Goal: Use online tool/utility

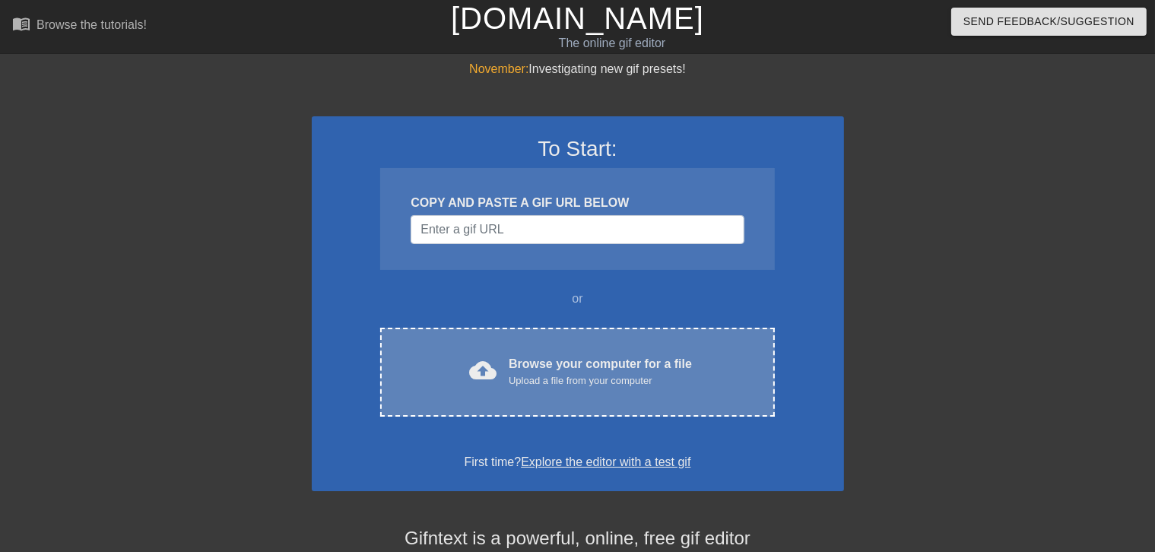
click at [484, 345] on div "cloud_upload Browse your computer for a file Upload a file from your computer C…" at bounding box center [577, 372] width 394 height 89
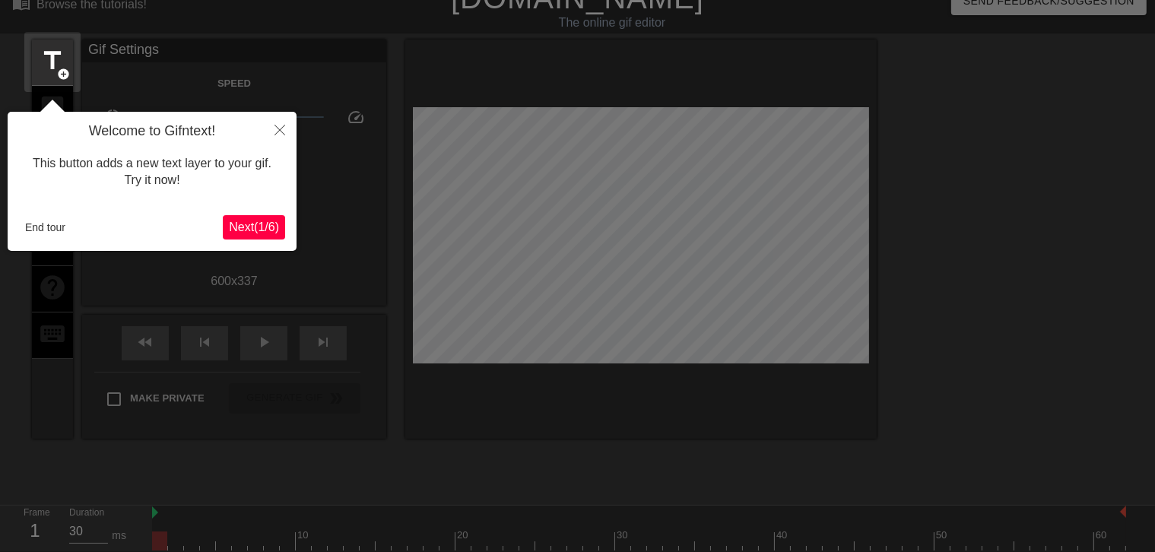
scroll to position [37, 0]
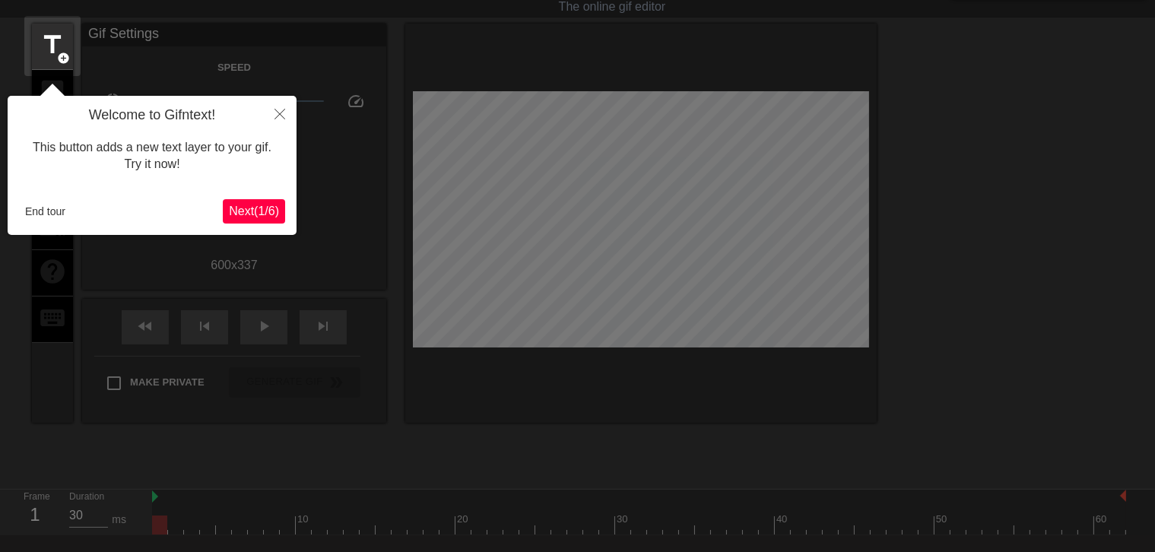
click at [244, 215] on span "Next ( 1 / 6 )" at bounding box center [254, 211] width 50 height 13
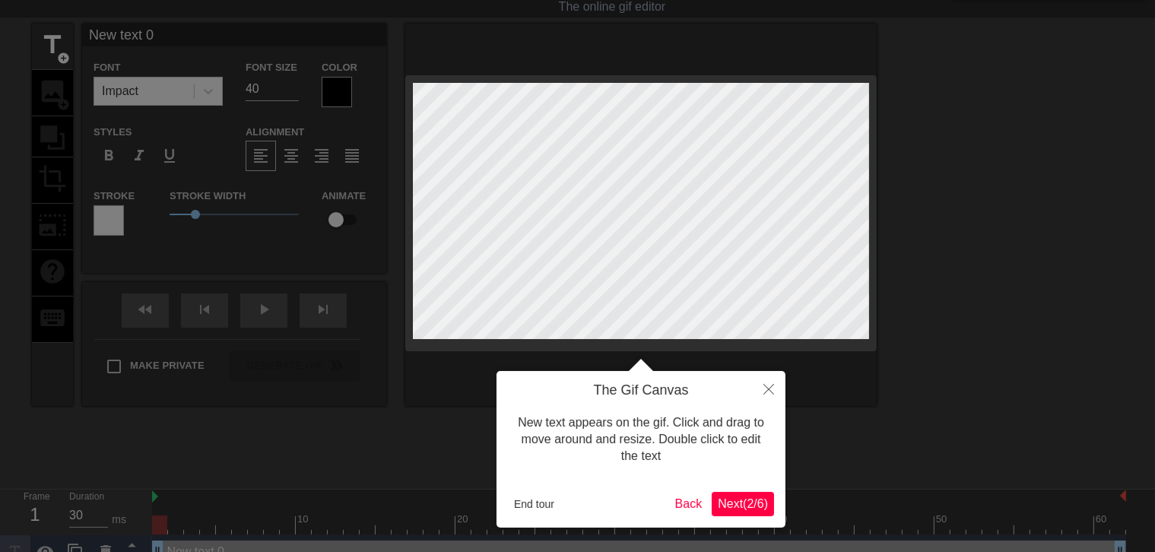
scroll to position [0, 0]
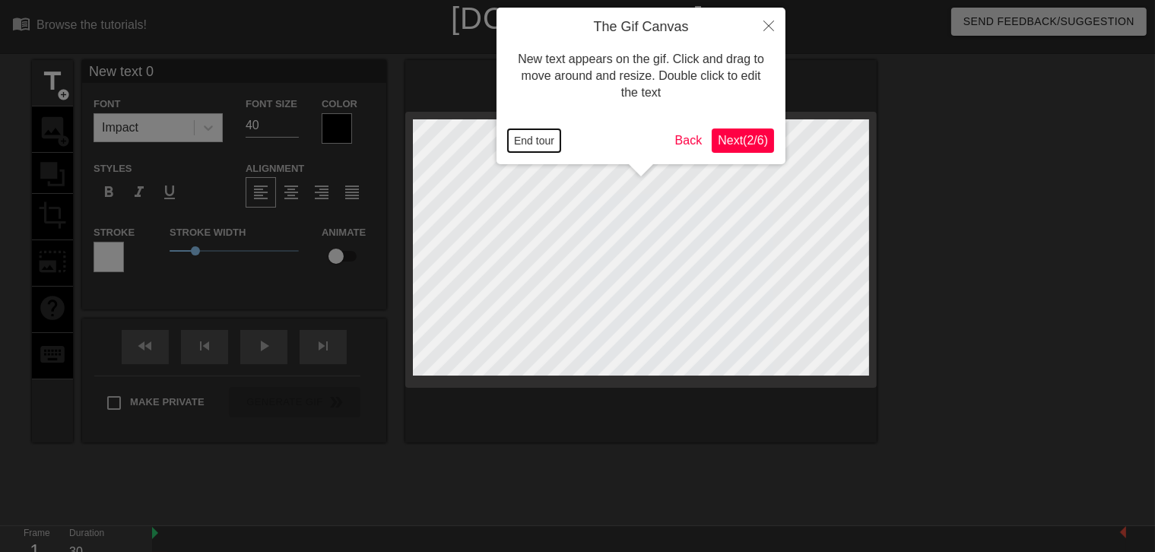
click at [544, 144] on button "End tour" at bounding box center [534, 140] width 52 height 23
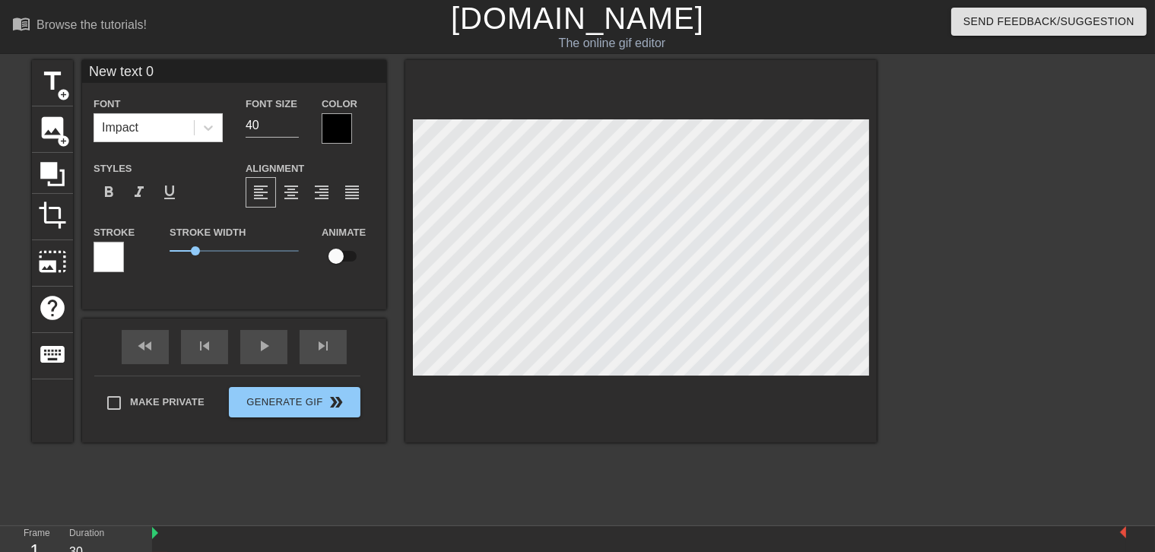
scroll to position [2, 2]
type input "H"
type textarea "H"
type input "Ho"
type textarea "Ho"
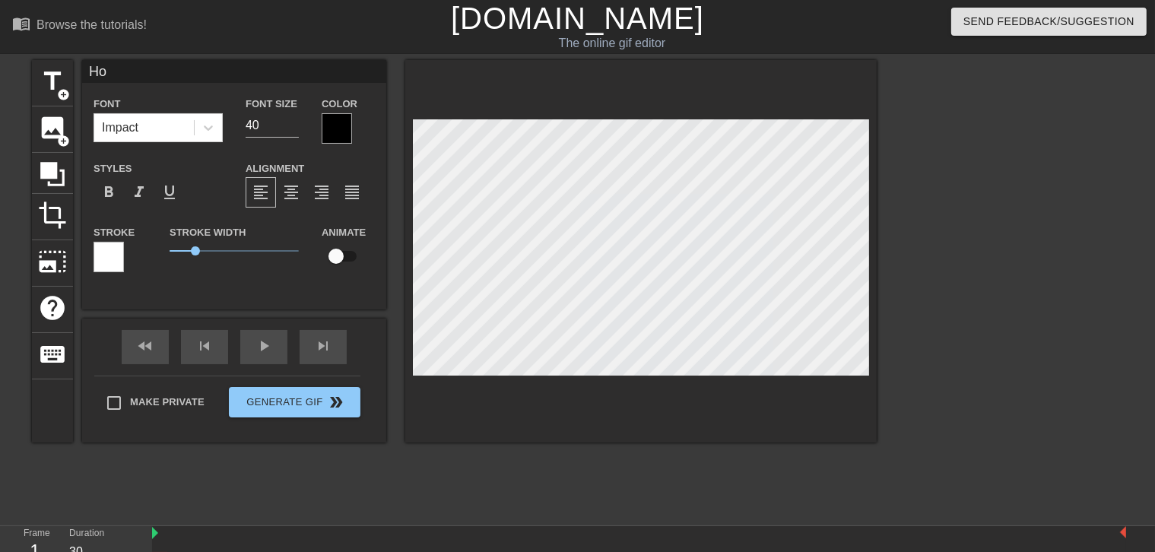
type input "Hop"
type textarea "Hop"
type input "Ho"
type textarea "Ho"
type input "H"
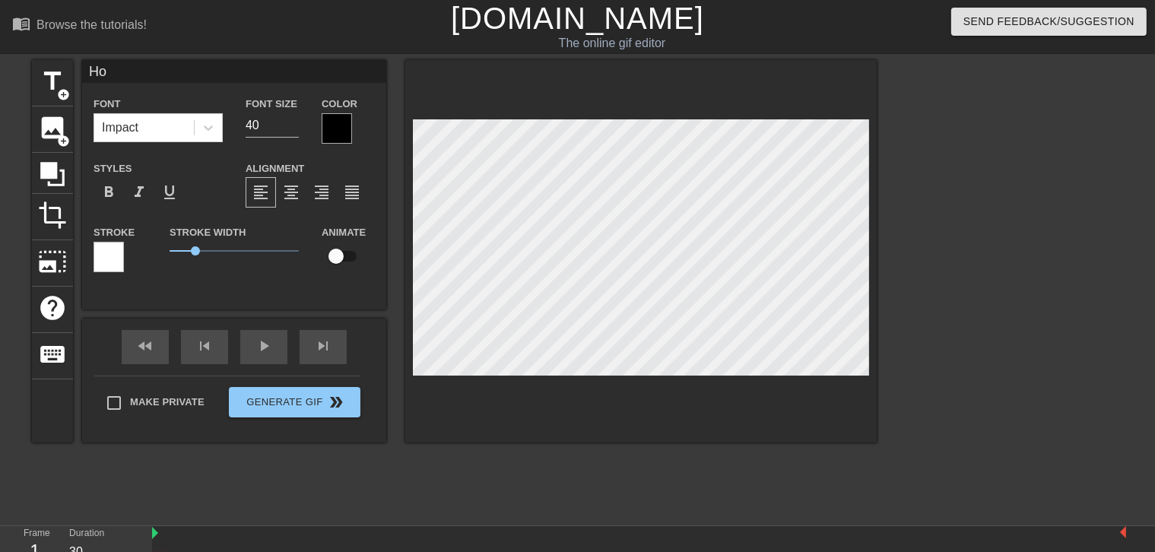
type textarea "H"
type input "HO"
type textarea "HO"
type input "HOP"
type textarea "HOP"
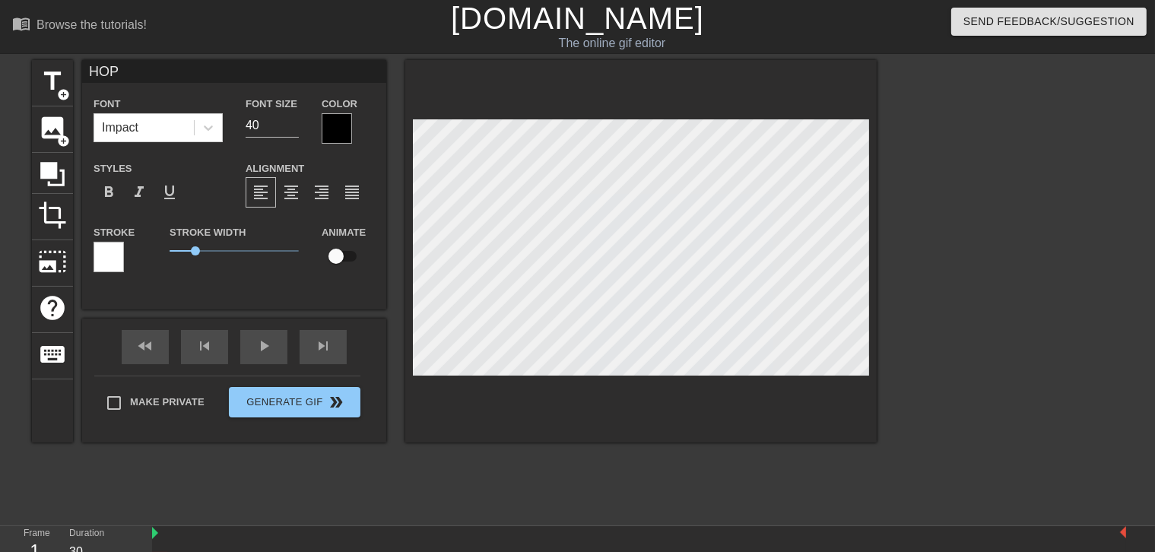
type input "HOP"
type textarea "HOP"
type input "HOP O"
type textarea "HOP O"
type input "HOP ON"
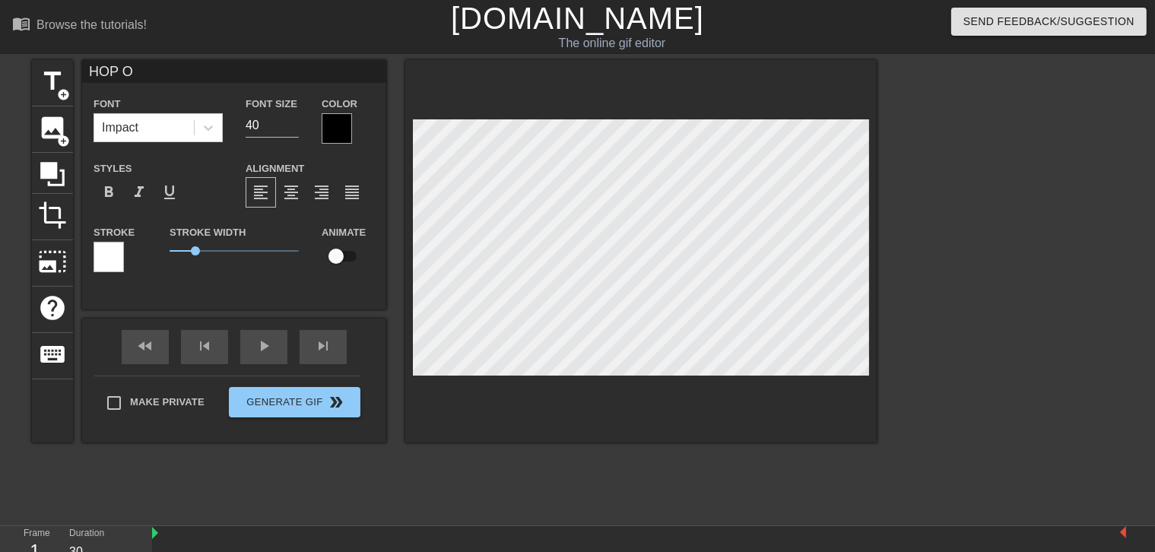
type textarea "HOP ON"
type input "HOP ON"
type textarea "HOP ON"
type input "HOP ON C"
type textarea "HOP ON C"
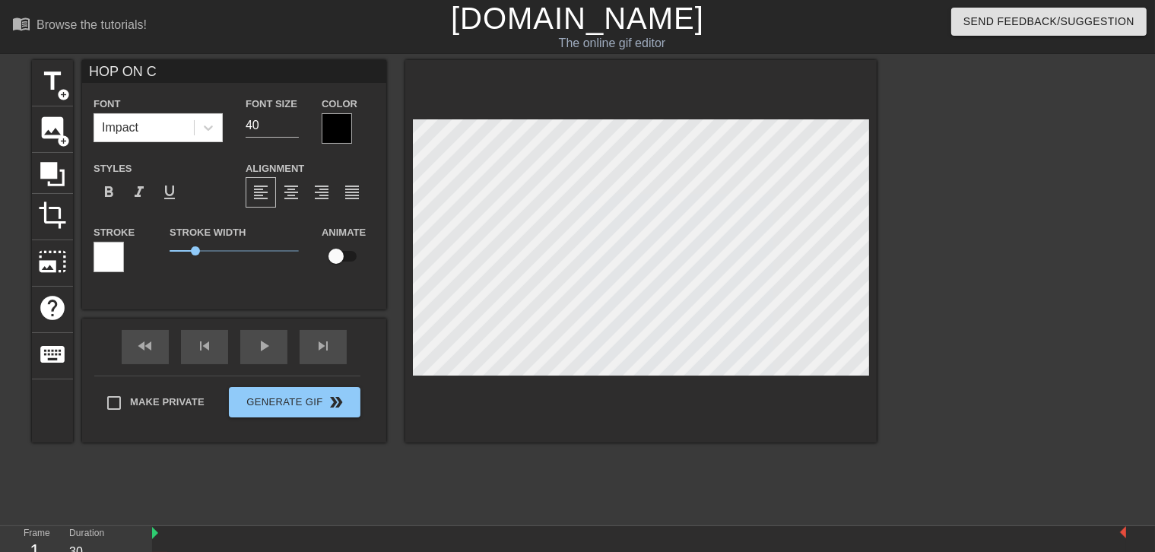
type input "HOP ON CA"
type textarea "HOP ON CA"
type input "HOP ON CAS"
type textarea "HOP ON CAS"
type input "HOP ON CAST"
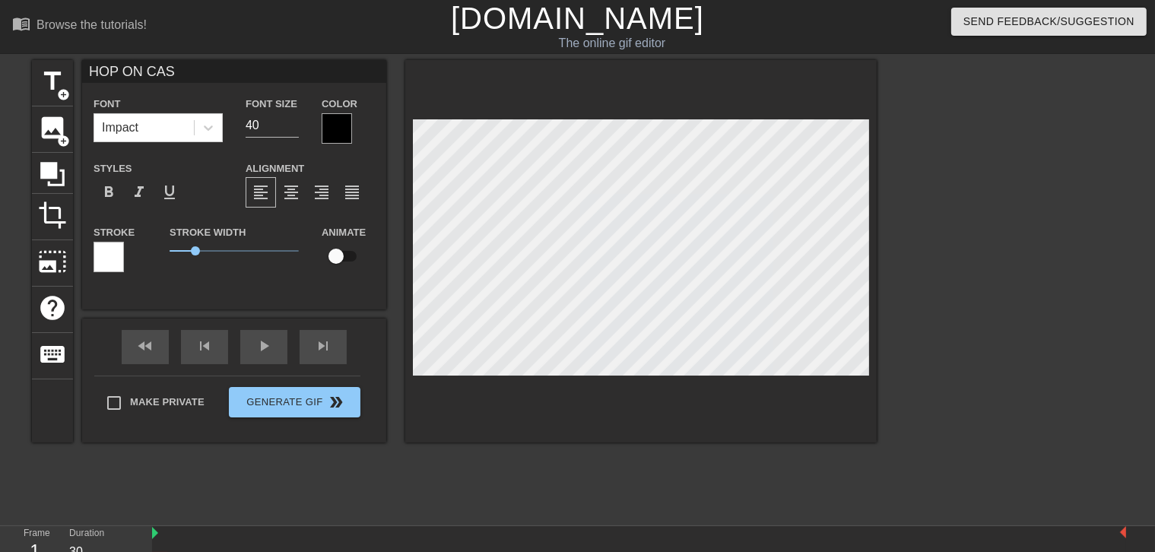
type textarea "HOP ON CAST"
type input "HOP ON CASTL"
type textarea "HOP ON CASTL"
type input "HOP ON CASTLE"
type textarea "HOP ON CASTLE"
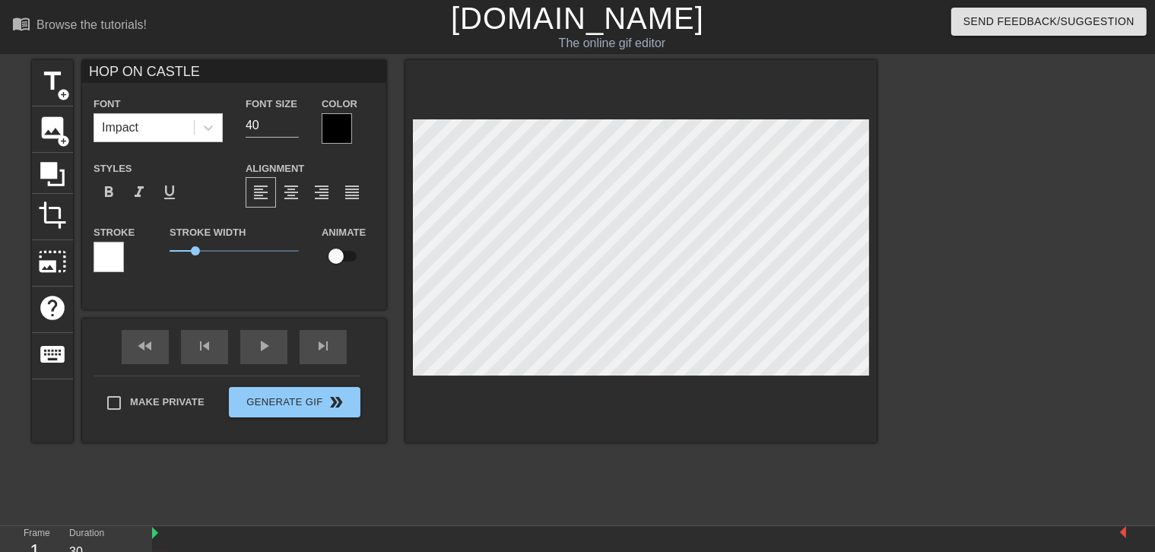
type input "HOP ON CASTLE"
type textarea "HOP ON CASTLE"
type input "HOP ON CASTLE C"
type textarea "HOP ON CASTLE C"
type input "HOP ON CASTLE CR"
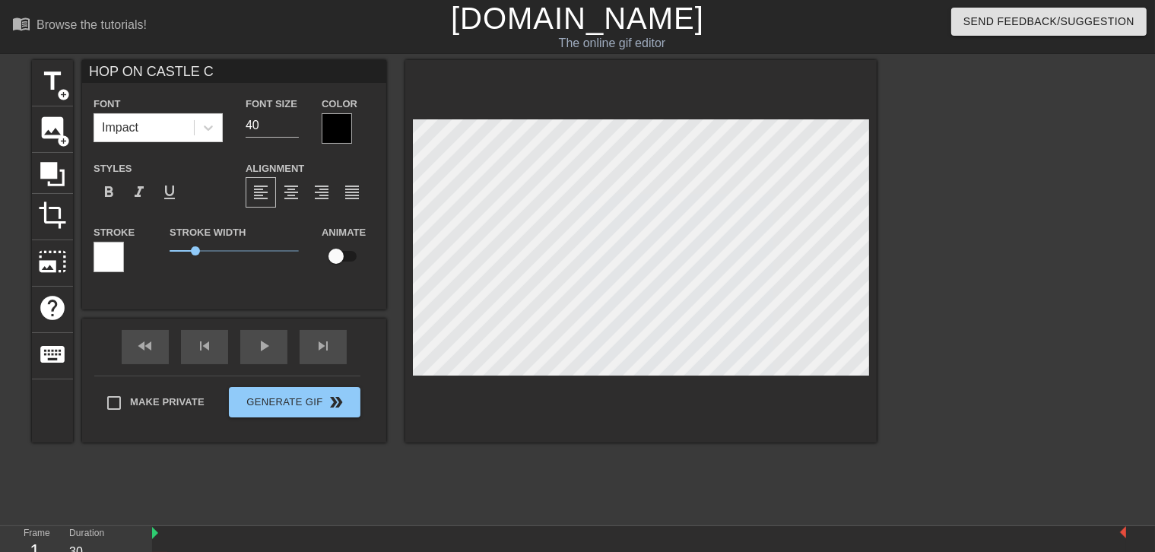
type textarea "HOP ON CASTLE CR"
type input "HOP ON [GEOGRAPHIC_DATA]"
type textarea "HOP ON [GEOGRAPHIC_DATA]"
type input "HOP ON CASTLE CRAS"
type textarea "HOP ON CASTLE CRAS"
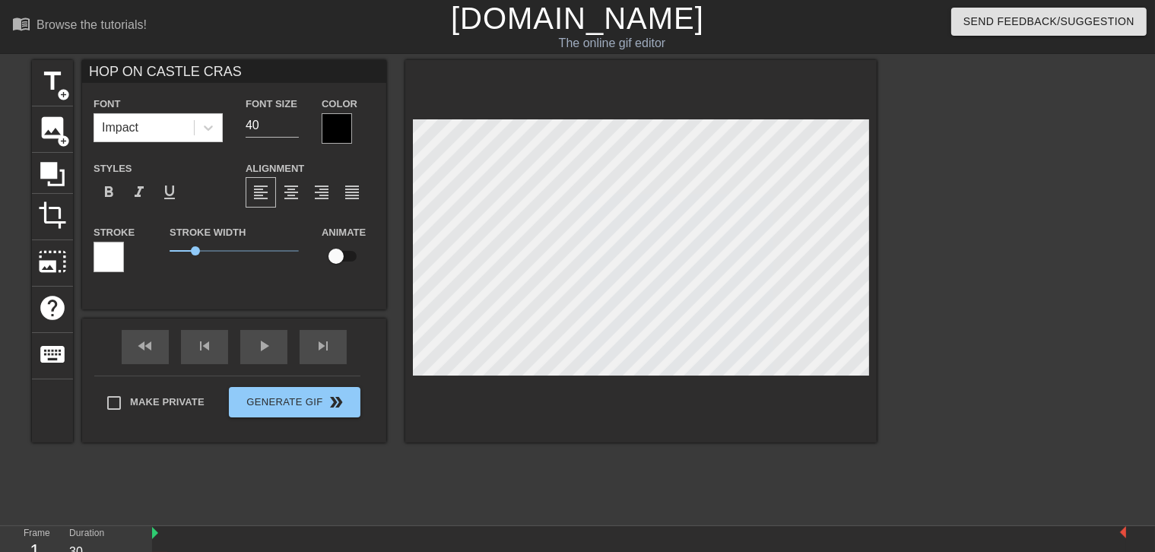
type input "HOP ON CASTLE CRASH"
type textarea "HOP ON CASTLE CRASH"
type input "HOP ON CASTLE CRASHE"
type textarea "HOP ON CASTLE CRASHE"
type input "HOP ON CASTLE CRASHER"
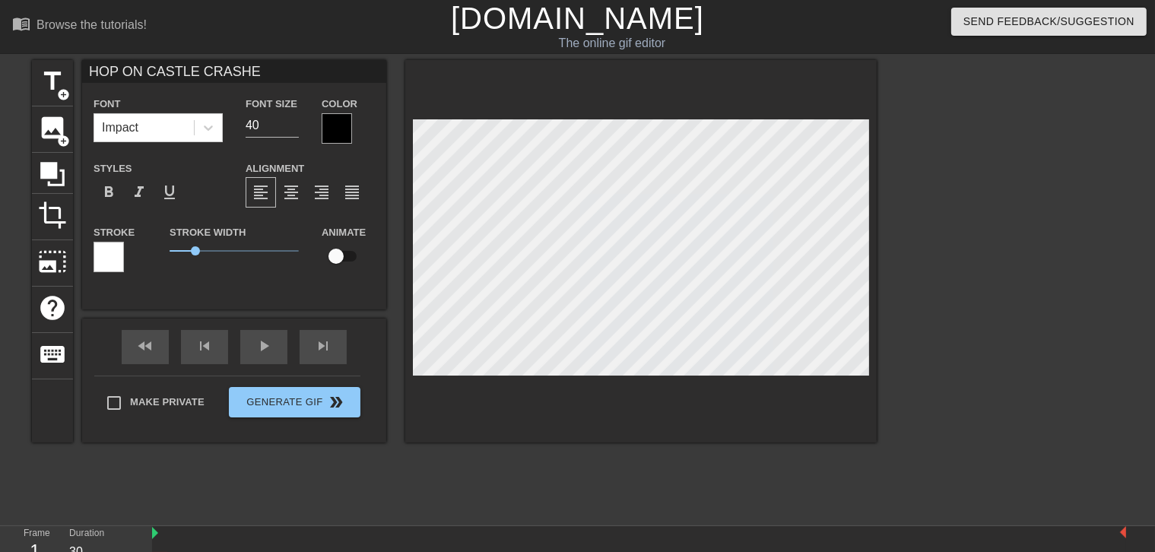
type textarea "HOP ON CASTLE CRASHER"
type input "HOP ON CASTLE CRASHERS"
type textarea "HOP ON CASTLE CRASHERS"
click at [991, 379] on div at bounding box center [1009, 288] width 228 height 456
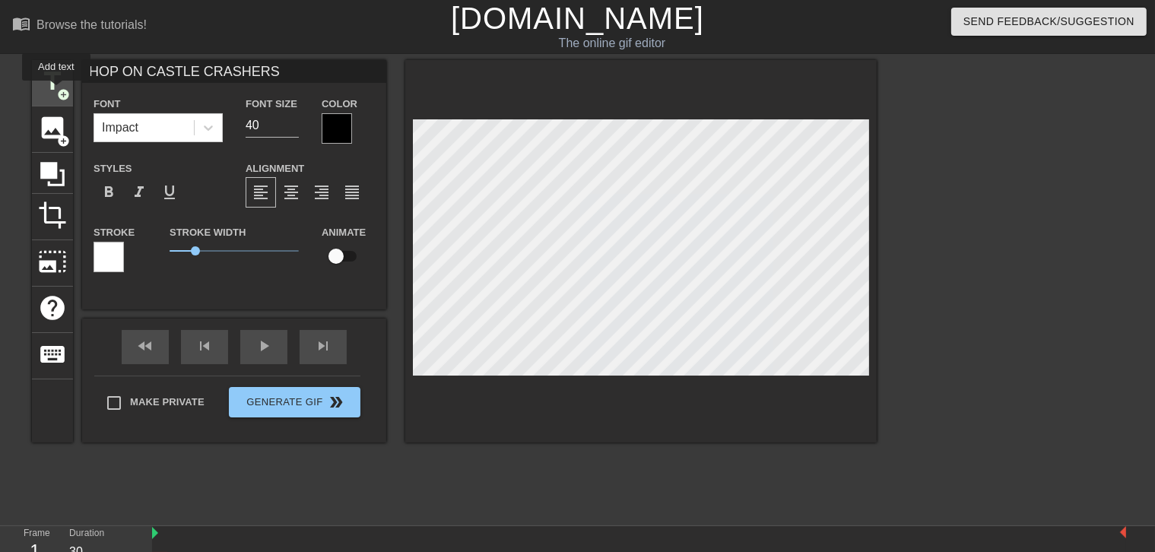
click at [58, 91] on span "add_circle" at bounding box center [63, 94] width 13 height 13
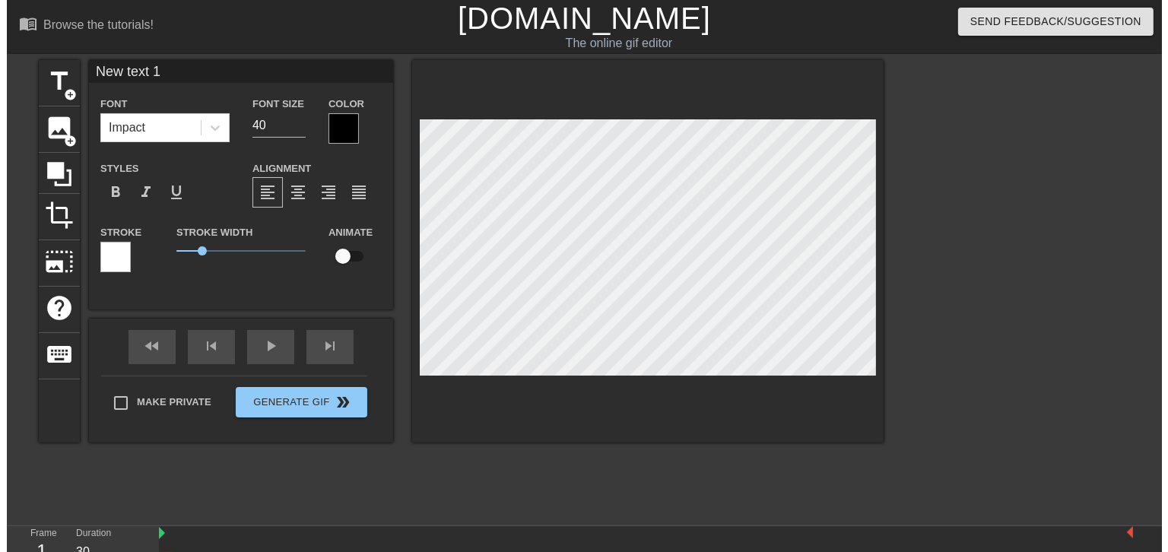
scroll to position [2, 2]
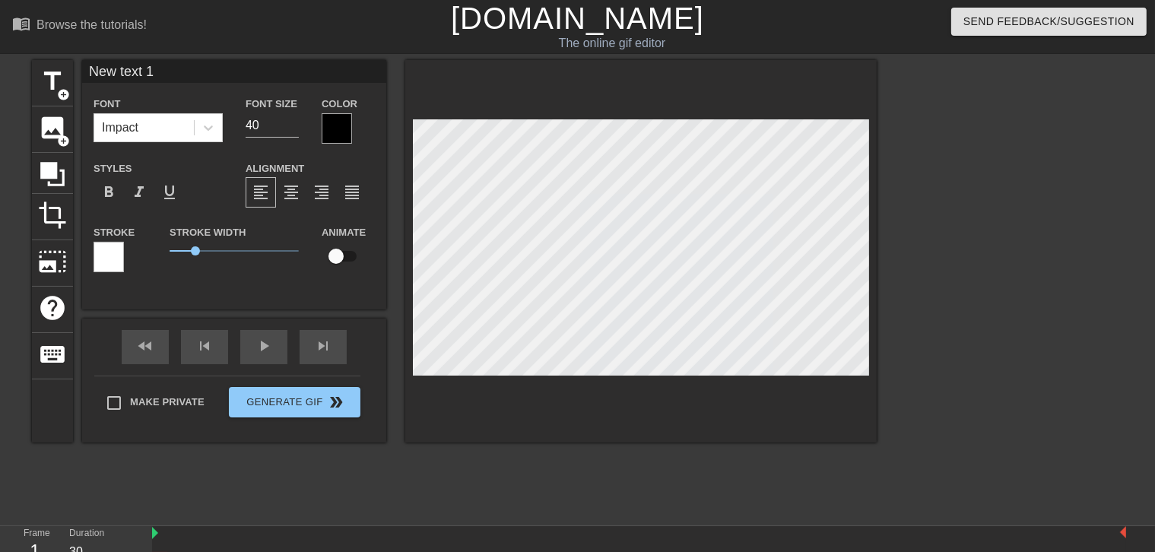
type input "W"
type textarea "W"
type input "WE"
type textarea "WE"
type input "W"
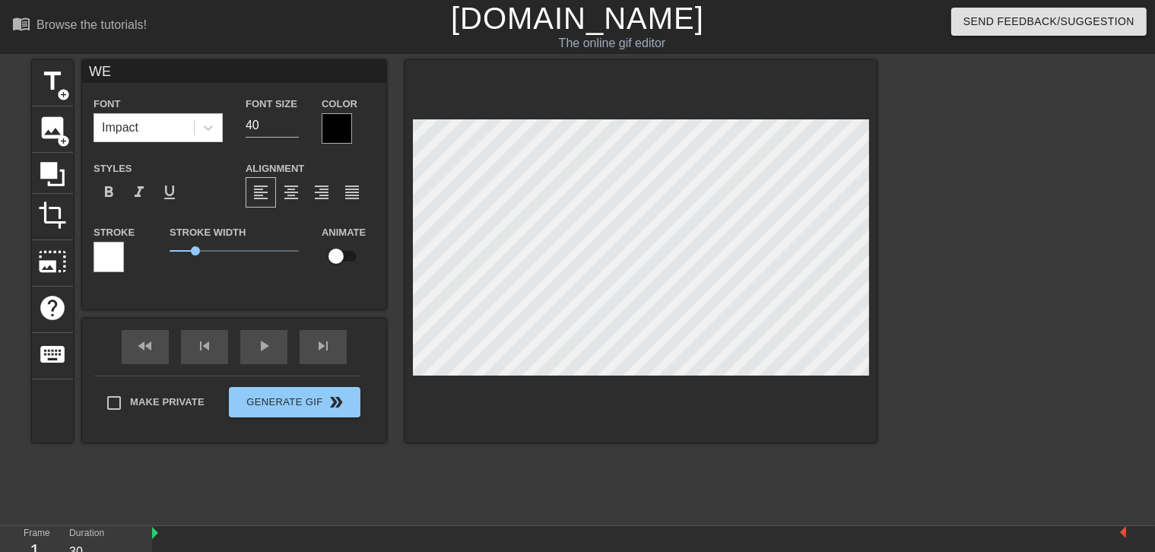
type textarea "W"
type input "W"
type textarea "W"
type input "WE"
type textarea "WE"
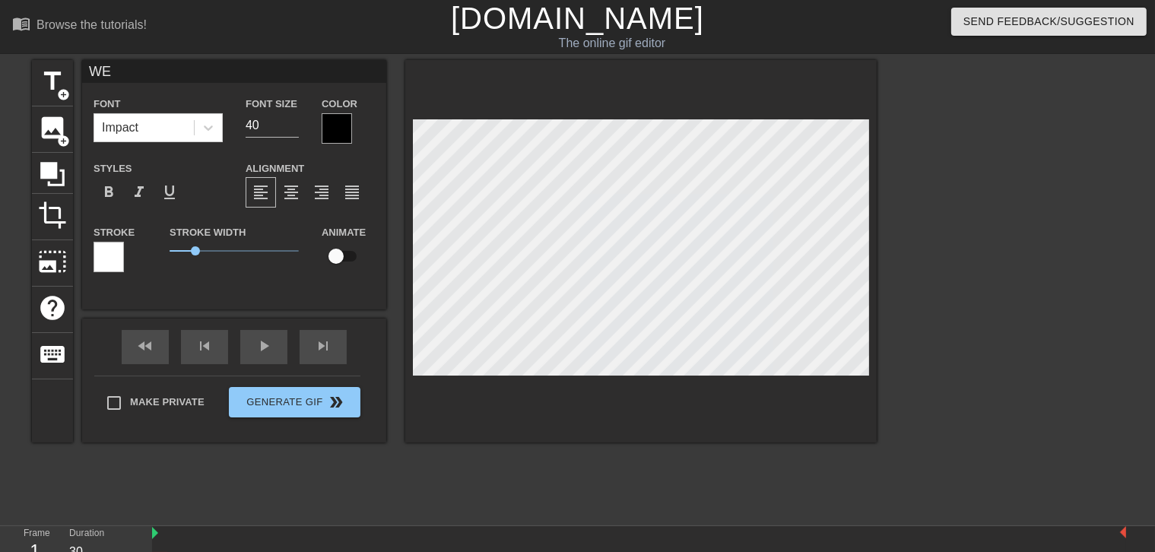
type input "WE"
type textarea "WE"
type input "WE"
type textarea "WE"
type input "W"
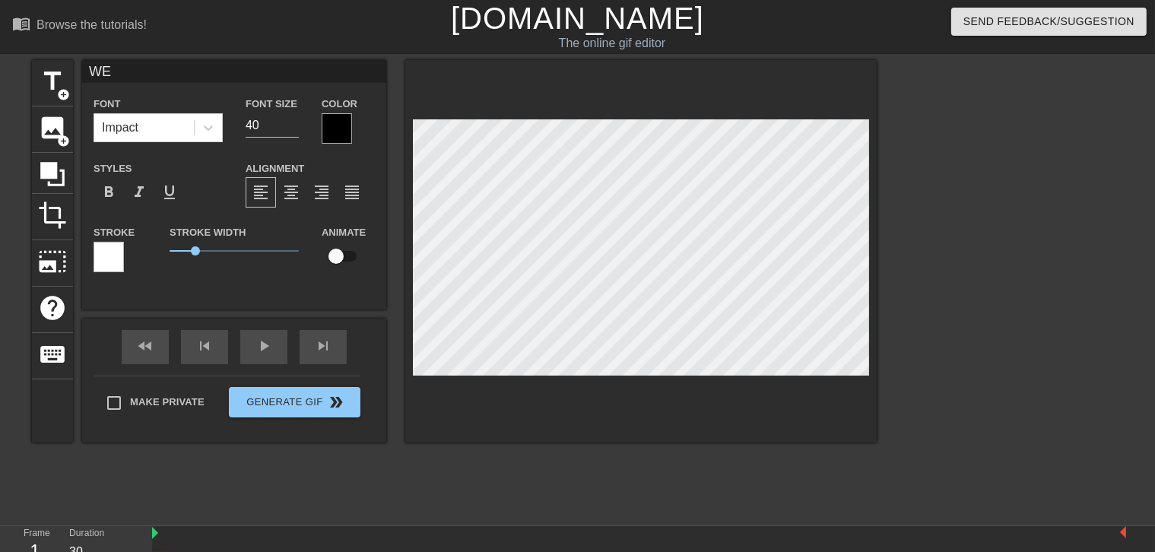
type textarea "W"
click at [970, 430] on div at bounding box center [1009, 288] width 228 height 456
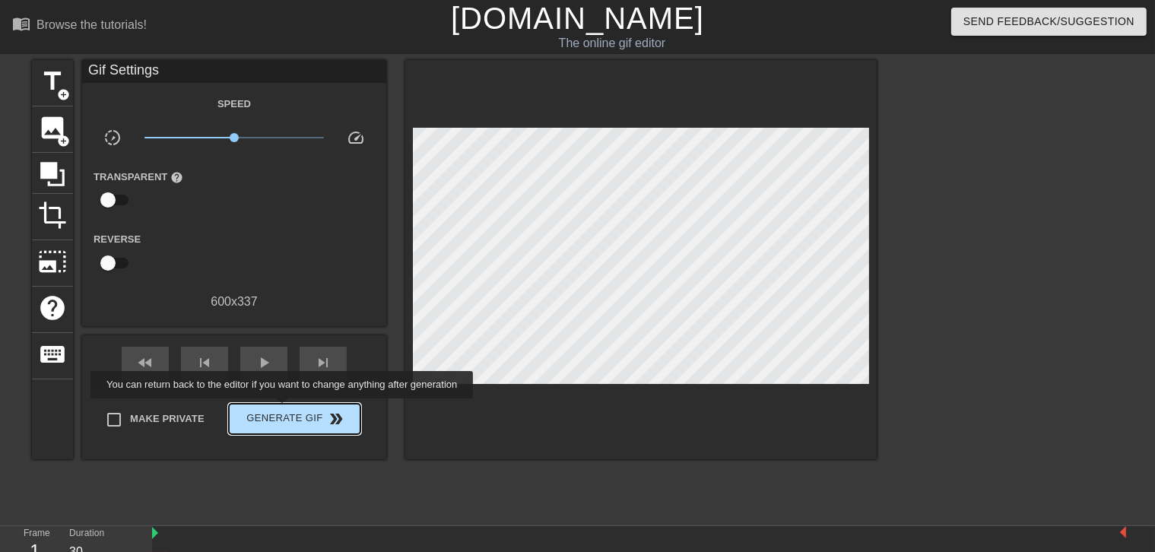
click at [284, 410] on span "Generate Gif double_arrow" at bounding box center [294, 419] width 119 height 18
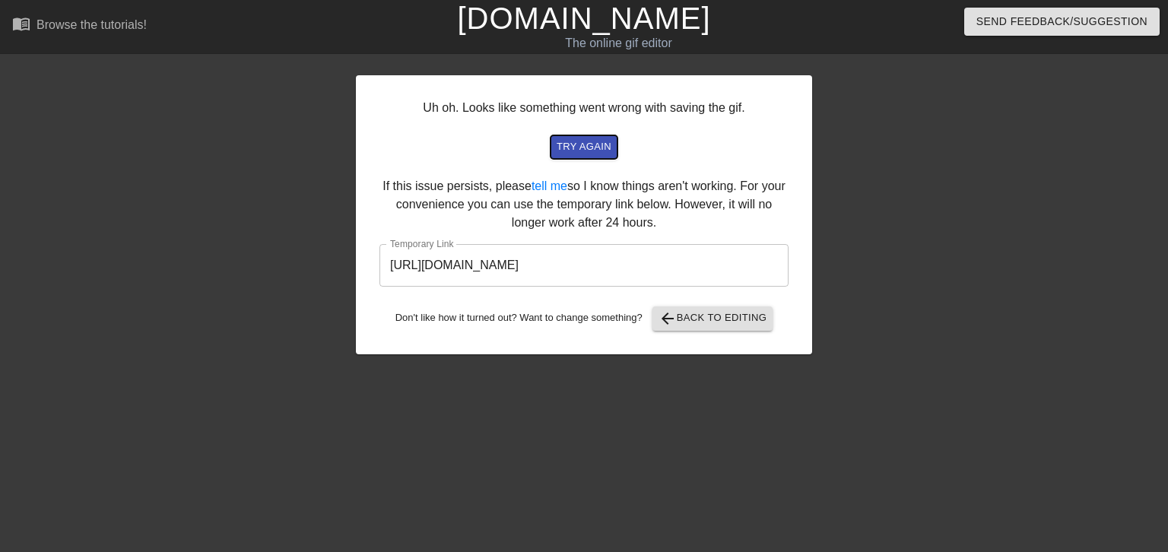
click at [571, 152] on span "try again" at bounding box center [584, 146] width 55 height 17
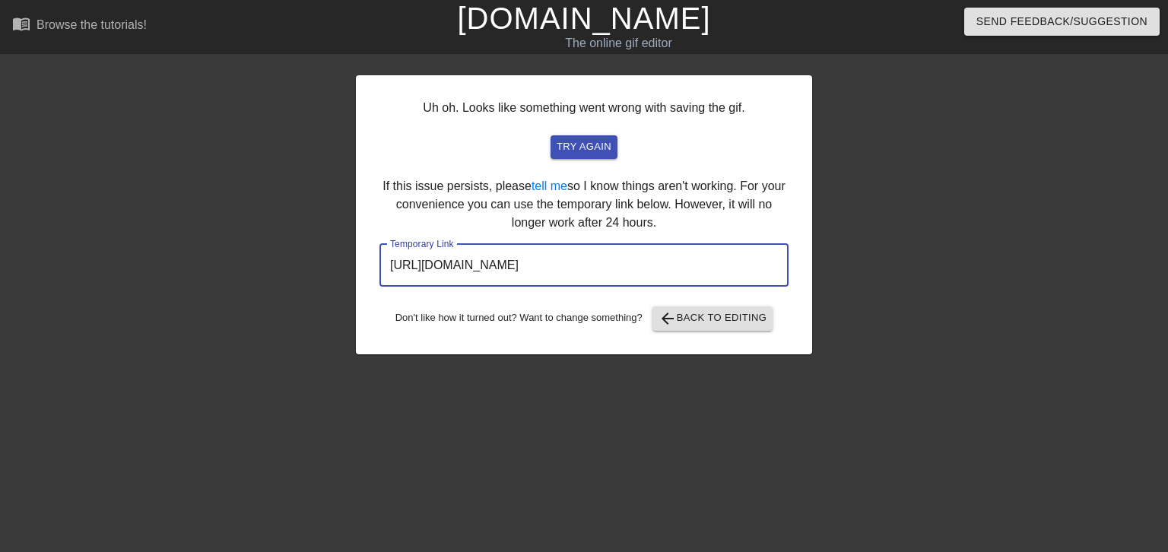
drag, startPoint x: 730, startPoint y: 264, endPoint x: 345, endPoint y: 256, distance: 385.7
click at [345, 256] on div "Uh oh. Looks like something went wrong with saving the gif. try again If this i…" at bounding box center [584, 288] width 1168 height 456
